Goal: Task Accomplishment & Management: Manage account settings

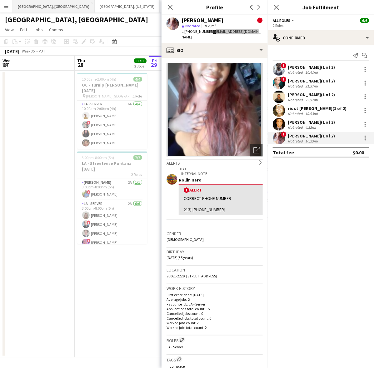
scroll to position [0, 182]
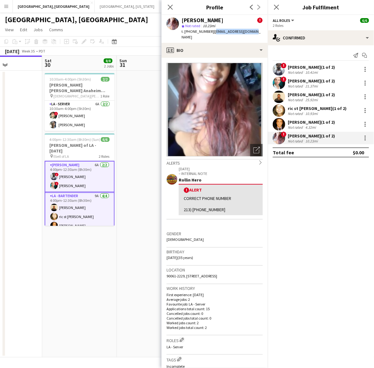
click at [9, 5] on button "Menu" at bounding box center [6, 6] width 12 height 12
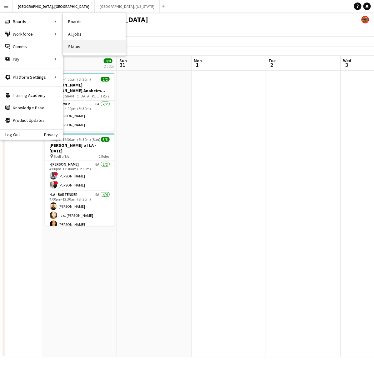
click at [77, 46] on link "Status" at bounding box center [94, 46] width 62 height 12
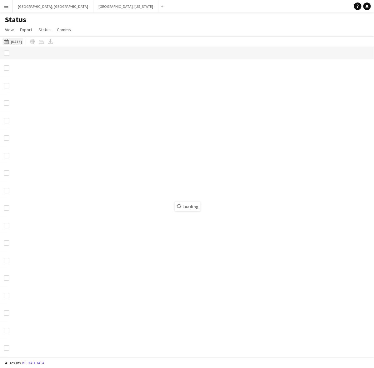
click at [13, 41] on button "[DATE] [DATE]" at bounding box center [12, 41] width 21 height 7
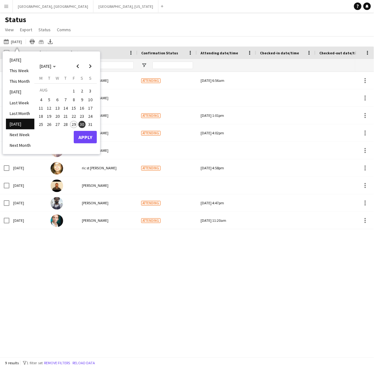
click at [26, 123] on li "[DATE]" at bounding box center [20, 124] width 28 height 11
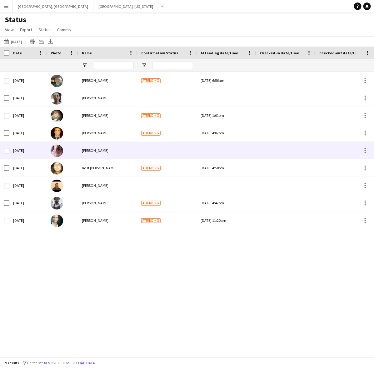
click at [101, 143] on div "[PERSON_NAME]" at bounding box center [107, 150] width 59 height 17
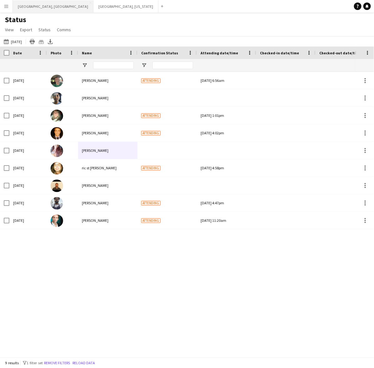
click at [25, 6] on button "[GEOGRAPHIC_DATA], [GEOGRAPHIC_DATA] Close" at bounding box center [53, 6] width 81 height 12
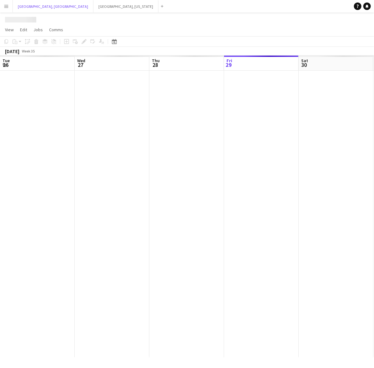
scroll to position [0, 149]
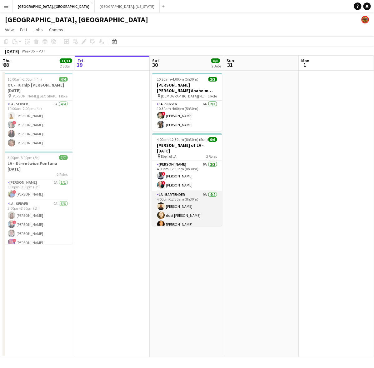
click at [193, 197] on app-card-role "LA - Bartender 9A [DATE] 4:00pm-12:30am (8h30m) [PERSON_NAME] [PERSON_NAME] st …" at bounding box center [187, 215] width 70 height 48
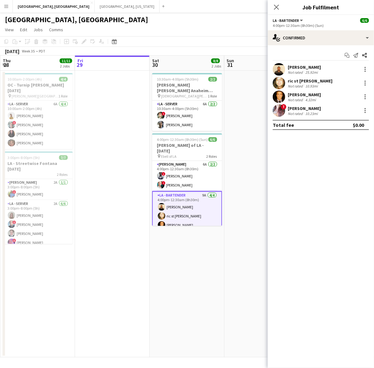
click at [307, 70] on div "25.92mi" at bounding box center [311, 72] width 15 height 5
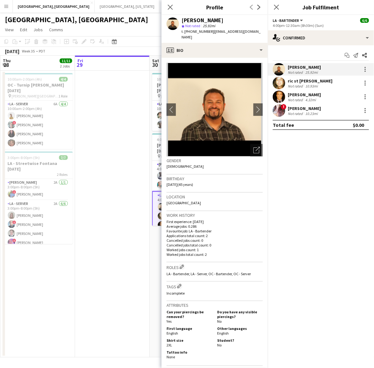
click at [296, 109] on div "[PERSON_NAME]" at bounding box center [304, 109] width 33 height 6
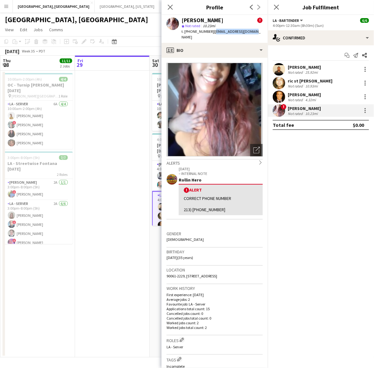
drag, startPoint x: 251, startPoint y: 33, endPoint x: 209, endPoint y: 30, distance: 41.3
click at [209, 30] on span "| [EMAIL_ADDRESS][DOMAIN_NAME]" at bounding box center [221, 34] width 79 height 10
copy span "[EMAIL_ADDRESS][DOMAIN_NAME]"
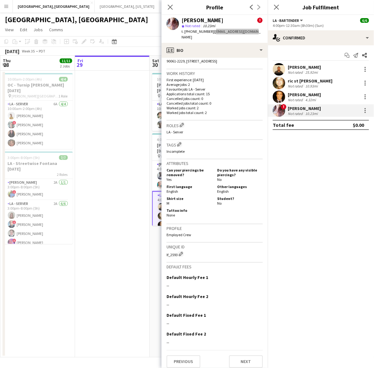
scroll to position [216, 0]
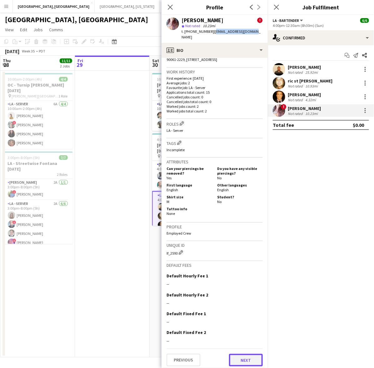
click at [241, 354] on button "Next" at bounding box center [246, 360] width 34 height 12
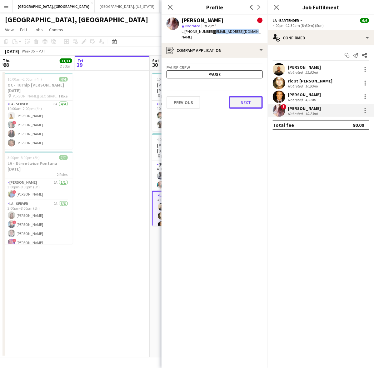
click at [246, 96] on button "Next" at bounding box center [246, 102] width 34 height 12
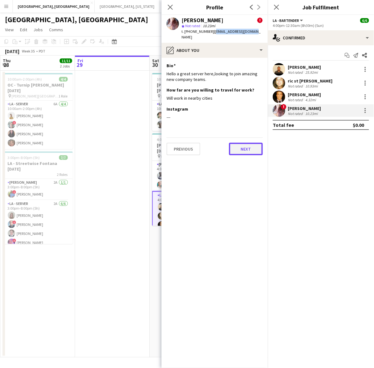
click at [247, 143] on button "Next" at bounding box center [246, 149] width 34 height 12
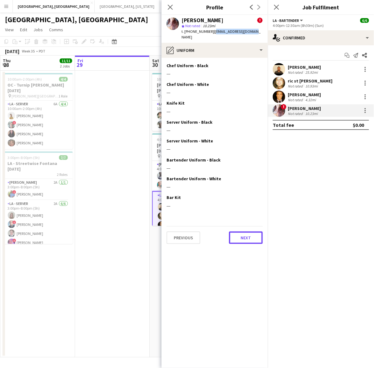
click at [242, 231] on button "Next" at bounding box center [246, 237] width 34 height 12
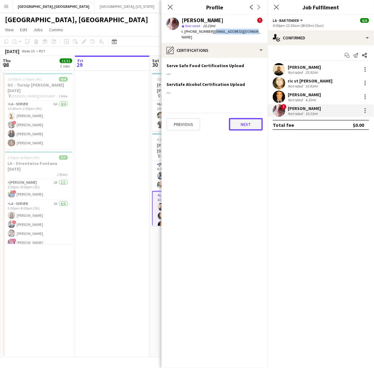
click at [236, 121] on button "Next" at bounding box center [246, 124] width 34 height 12
click at [236, 118] on button "Next" at bounding box center [246, 124] width 34 height 12
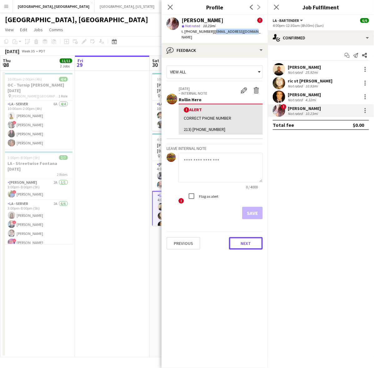
click at [241, 232] on div "Previous Next" at bounding box center [215, 241] width 96 height 18
click at [141, 116] on app-date-cell at bounding box center [112, 214] width 75 height 287
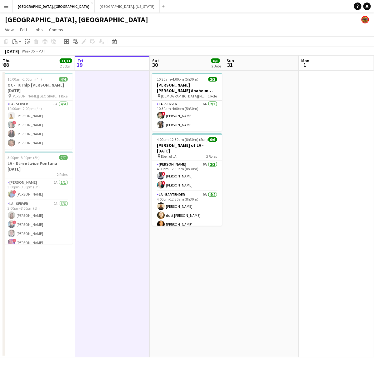
click at [107, 170] on app-date-cell at bounding box center [112, 214] width 75 height 287
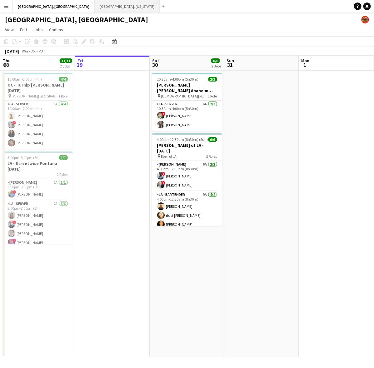
click at [95, 10] on button "[GEOGRAPHIC_DATA], [US_STATE] Close" at bounding box center [127, 6] width 65 height 12
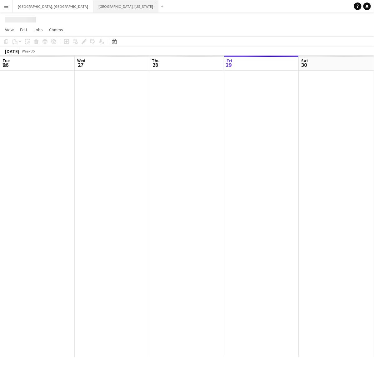
scroll to position [0, 149]
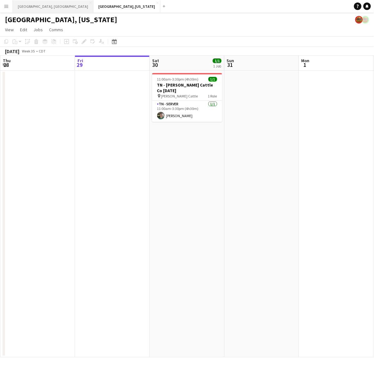
click at [31, 6] on button "[GEOGRAPHIC_DATA], [GEOGRAPHIC_DATA] Close" at bounding box center [53, 6] width 81 height 12
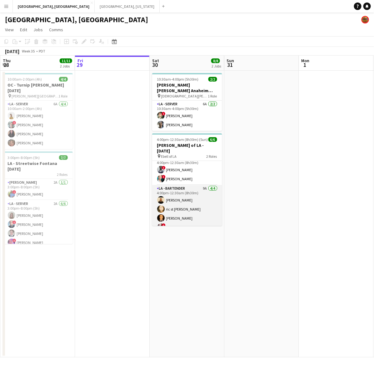
scroll to position [8, 0]
click at [172, 205] on app-card-role "LA - Bartender 9A [DATE] 4:00pm-12:30am (8h30m) [PERSON_NAME] [PERSON_NAME] st …" at bounding box center [187, 207] width 70 height 48
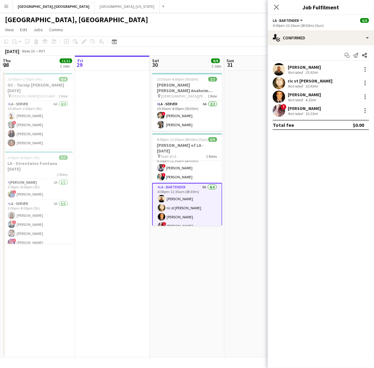
click at [311, 109] on div "[PERSON_NAME]" at bounding box center [304, 109] width 33 height 6
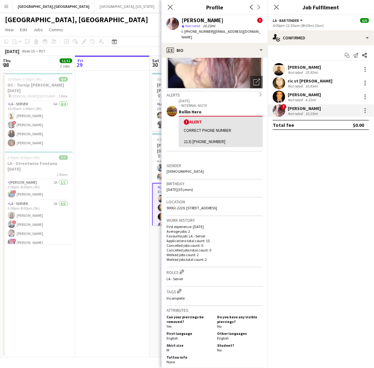
scroll to position [0, 0]
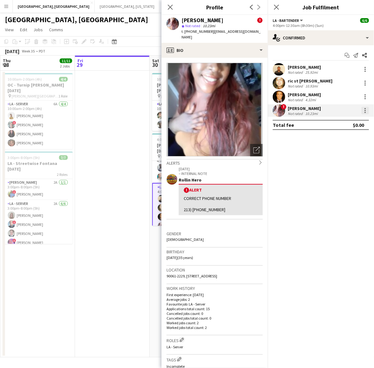
click at [368, 111] on div at bounding box center [364, 110] width 7 height 7
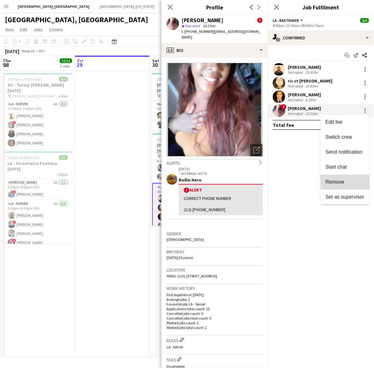
click at [344, 181] on span "Remove" at bounding box center [345, 182] width 39 height 6
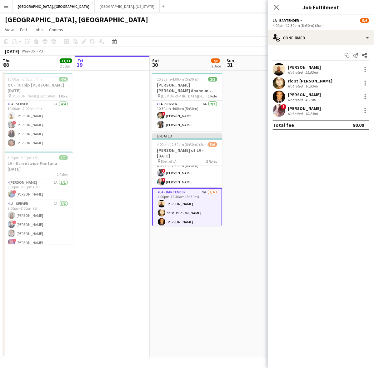
click at [204, 27] on app-page-menu "View Day view expanded Day view collapsed Month view Date picker Jump to [DATE]…" at bounding box center [187, 30] width 374 height 12
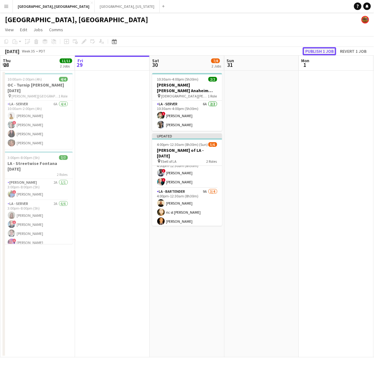
click at [326, 47] on button "Publish 1 job" at bounding box center [319, 51] width 33 height 8
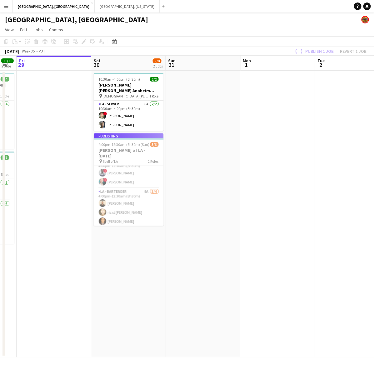
drag, startPoint x: 273, startPoint y: 149, endPoint x: 104, endPoint y: 181, distance: 172.1
click at [91, 180] on app-calendar-viewport "Tue 26 Wed 27 Thu 28 11/11 2 Jobs Fri 29 Sat 30 7/8 2 Jobs Sun 31 Mon 1 Tue 2 W…" at bounding box center [187, 207] width 374 height 302
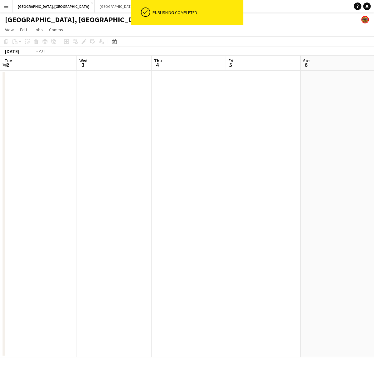
drag, startPoint x: 308, startPoint y: 164, endPoint x: 297, endPoint y: 133, distance: 32.9
click at [372, 132] on app-calendar-viewport "Sun 31 Mon 1 Tue 2 Wed 3 Thu 4 Fri 5 Sat 6 Sun 7 Mon 8 Tue 9" at bounding box center [187, 207] width 374 height 302
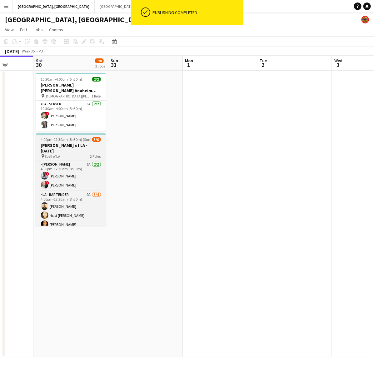
drag, startPoint x: 207, startPoint y: 166, endPoint x: 141, endPoint y: 180, distance: 67.6
click at [255, 163] on app-calendar-viewport "Wed 27 Thu 28 11/11 2 Jobs Fri 29 Sat 30 7/8 2 Jobs Sun 31 Mon 1 Tue 2 Wed 3 Th…" at bounding box center [187, 207] width 374 height 302
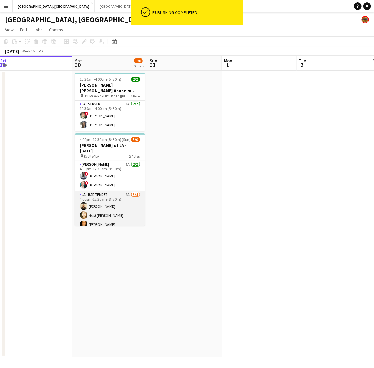
click at [130, 201] on app-card-role "LA - Bartender 9A [DATE] 4:00pm-12:30am (8h30m) [PERSON_NAME] [PERSON_NAME] st …" at bounding box center [110, 215] width 70 height 48
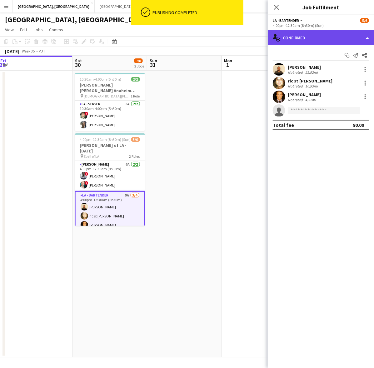
click at [312, 32] on div "single-neutral-actions-check-2 Confirmed" at bounding box center [321, 37] width 106 height 15
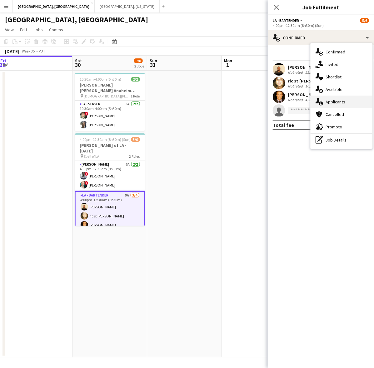
click at [326, 103] on div "single-neutral-actions-information Applicants" at bounding box center [342, 102] width 62 height 12
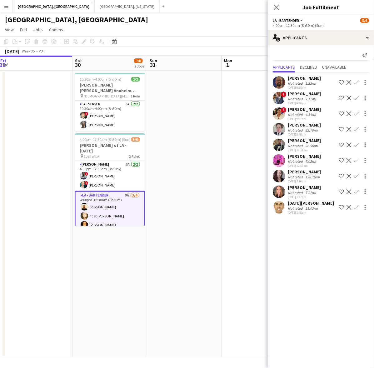
click at [276, 190] on app-user-avatar at bounding box center [279, 192] width 12 height 12
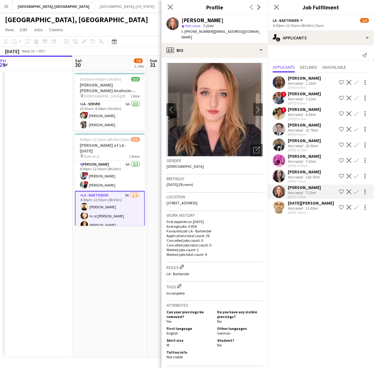
click at [281, 203] on app-user-avatar at bounding box center [279, 207] width 12 height 12
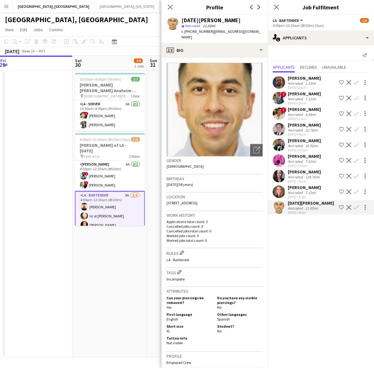
click at [279, 188] on app-user-avatar at bounding box center [279, 192] width 12 height 12
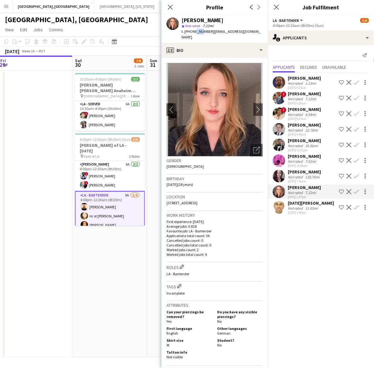
drag, startPoint x: 194, startPoint y: 30, endPoint x: 199, endPoint y: 32, distance: 5.2
click at [199, 32] on span "t. [PHONE_NUMBER]" at bounding box center [198, 31] width 32 height 5
drag, startPoint x: 132, startPoint y: 24, endPoint x: 128, endPoint y: 24, distance: 3.1
click at [132, 24] on app-page-menu "View Day view expanded Day view collapsed Month view Date picker Jump to [DATE]…" at bounding box center [187, 30] width 374 height 12
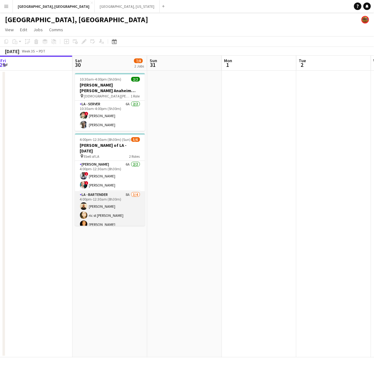
drag, startPoint x: 107, startPoint y: 191, endPoint x: 119, endPoint y: 187, distance: 12.3
click at [107, 191] on app-card-role "LA - Bartender 8A [DATE] 4:00pm-12:30am (8h30m) [PERSON_NAME] [PERSON_NAME] st …" at bounding box center [110, 215] width 70 height 48
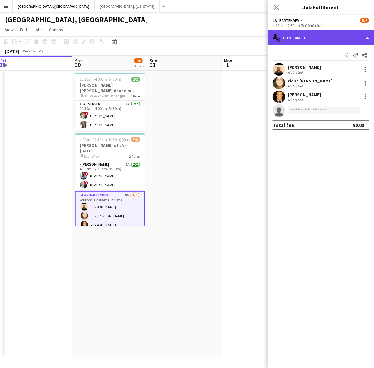
click at [296, 36] on div "single-neutral-actions-check-2 Confirmed" at bounding box center [321, 37] width 106 height 15
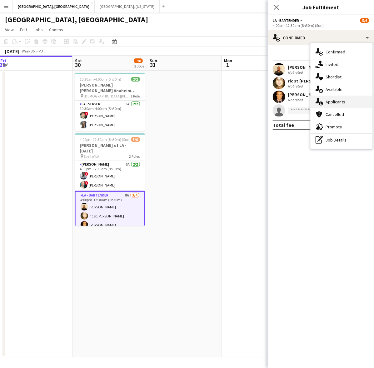
click at [328, 102] on div "single-neutral-actions-information Applicants" at bounding box center [342, 102] width 62 height 12
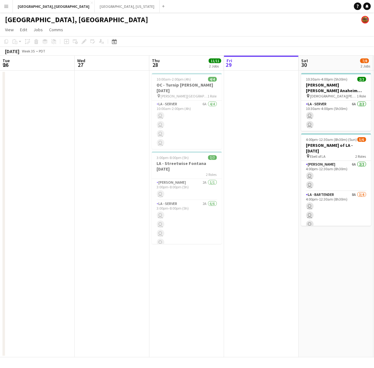
scroll to position [0, 149]
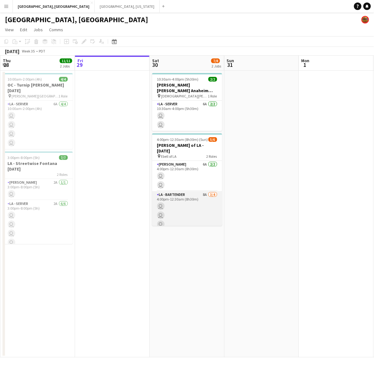
click at [181, 195] on app-card-role "LA - Bartender 8A 3/4 4:00pm-12:30am (8h30m) user user user single-neutral-acti…" at bounding box center [187, 215] width 70 height 48
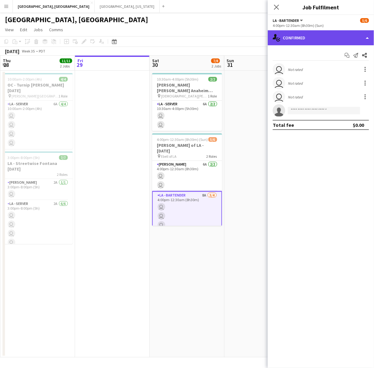
click at [317, 36] on div "single-neutral-actions-check-2 Confirmed" at bounding box center [321, 37] width 106 height 15
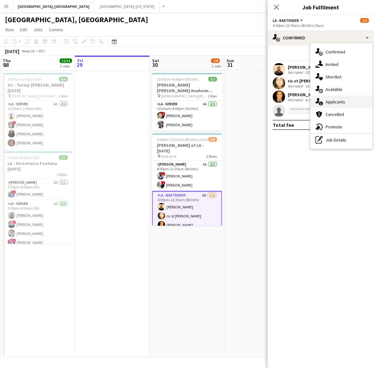
click at [341, 102] on div "single-neutral-actions-information Applicants" at bounding box center [342, 102] width 62 height 12
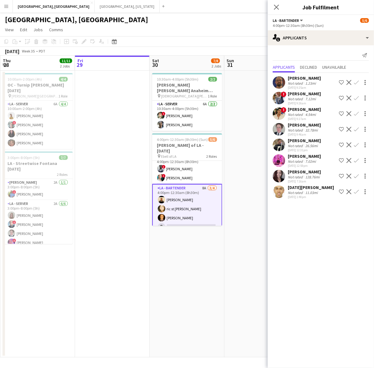
scroll to position [9, 0]
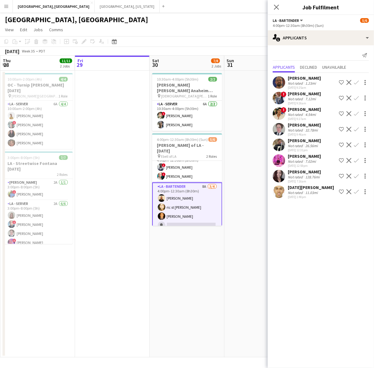
click at [197, 191] on app-card-role "LA - Bartender 8A [DATE] 4:00pm-12:30am (8h30m) [PERSON_NAME] [PERSON_NAME] st …" at bounding box center [187, 207] width 70 height 50
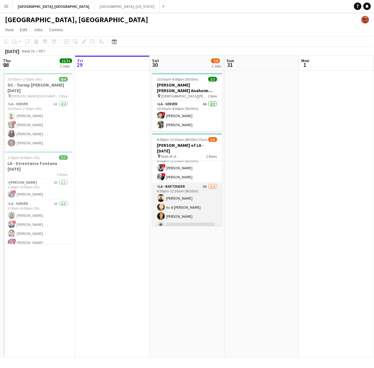
click at [198, 191] on app-card-role "LA - Bartender 8A [DATE] 4:00pm-12:30am (8h30m) [PERSON_NAME] [PERSON_NAME] st …" at bounding box center [187, 207] width 70 height 48
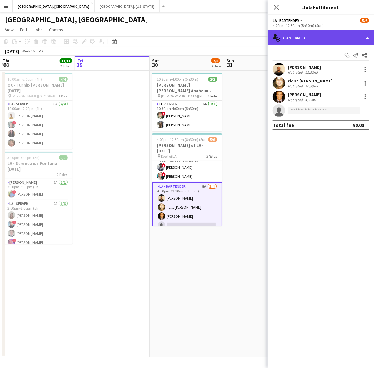
click at [291, 38] on div "single-neutral-actions-check-2 Confirmed" at bounding box center [321, 37] width 106 height 15
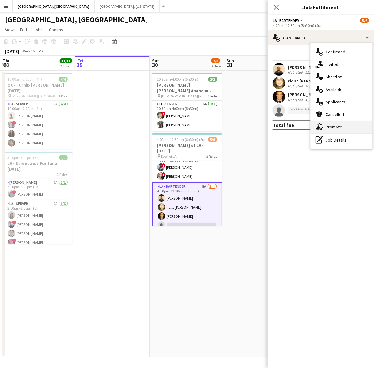
click at [324, 124] on div "advertising-megaphone Promote" at bounding box center [342, 127] width 62 height 12
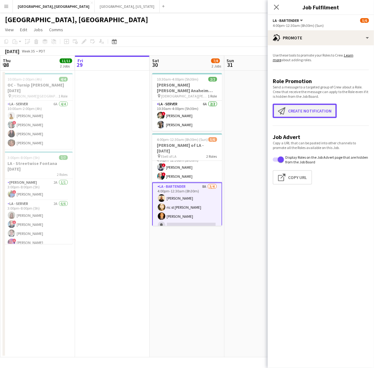
click at [288, 112] on button "Create notification Create notification" at bounding box center [305, 111] width 64 height 14
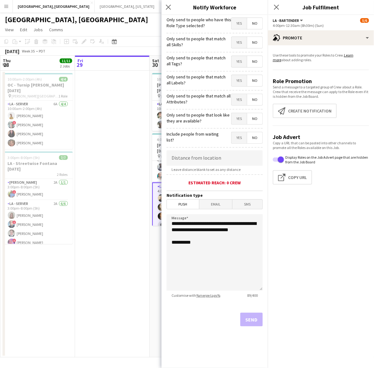
click at [233, 22] on span "Yes" at bounding box center [238, 23] width 15 height 11
click at [249, 321] on button "Send" at bounding box center [251, 320] width 22 height 14
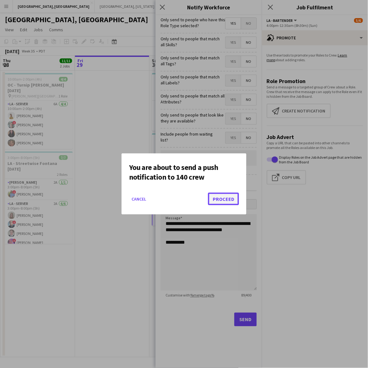
click at [220, 196] on button "Proceed" at bounding box center [223, 199] width 31 height 12
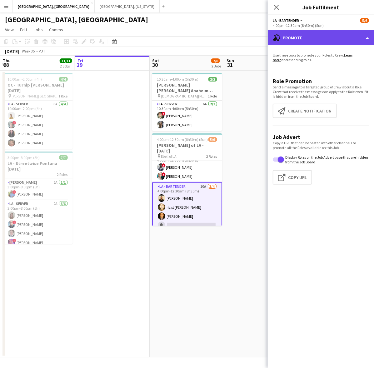
click at [317, 42] on div "advertising-megaphone Promote" at bounding box center [321, 37] width 106 height 15
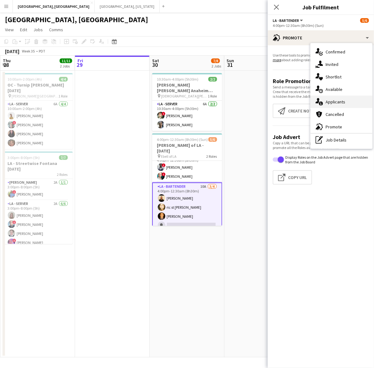
click at [326, 99] on div "single-neutral-actions-information Applicants" at bounding box center [342, 102] width 62 height 12
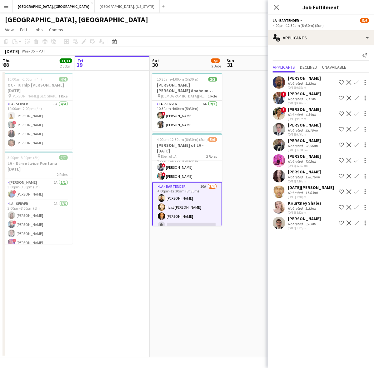
click at [359, 206] on app-icon "Confirm" at bounding box center [356, 207] width 5 height 5
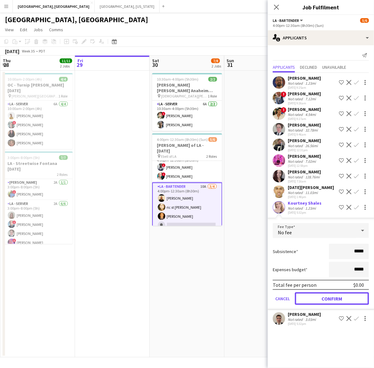
click at [328, 299] on button "Confirm" at bounding box center [332, 298] width 74 height 12
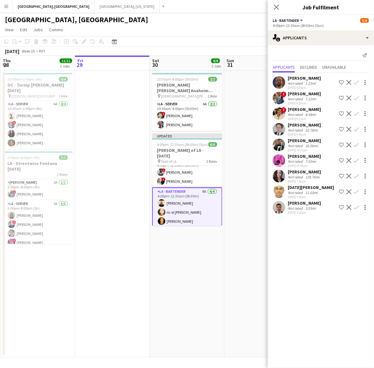
click at [245, 271] on app-calendar-viewport "Tue 26 Wed 27 Thu 28 11/11 2 Jobs Fri 29 Sat 30 8/8 2 Jobs Sun 31 Mon 1 Tue 2 W…" at bounding box center [187, 207] width 374 height 302
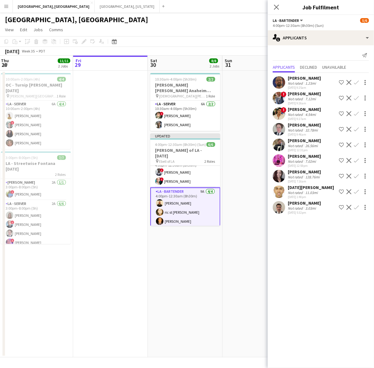
click at [249, 30] on app-page-menu "View Day view expanded Day view collapsed Month view Date picker Jump to [DATE]…" at bounding box center [187, 30] width 374 height 12
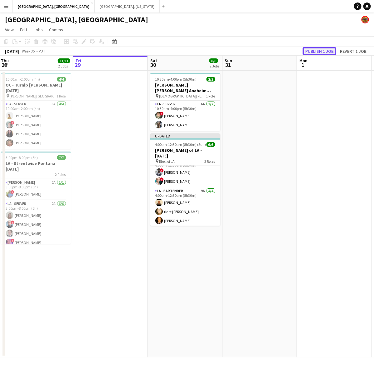
click at [311, 50] on button "Publish 1 job" at bounding box center [319, 51] width 33 height 8
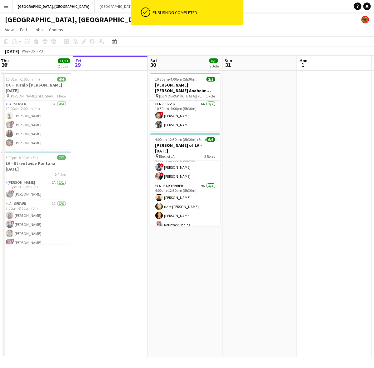
scroll to position [8, 0]
